Goal: Navigation & Orientation: Understand site structure

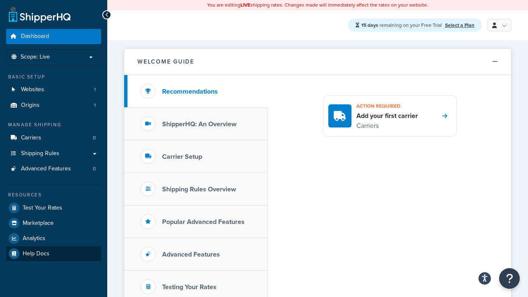
click at [54, 254] on link "Help Docs" at bounding box center [53, 253] width 95 height 15
